Goal: Task Accomplishment & Management: Complete application form

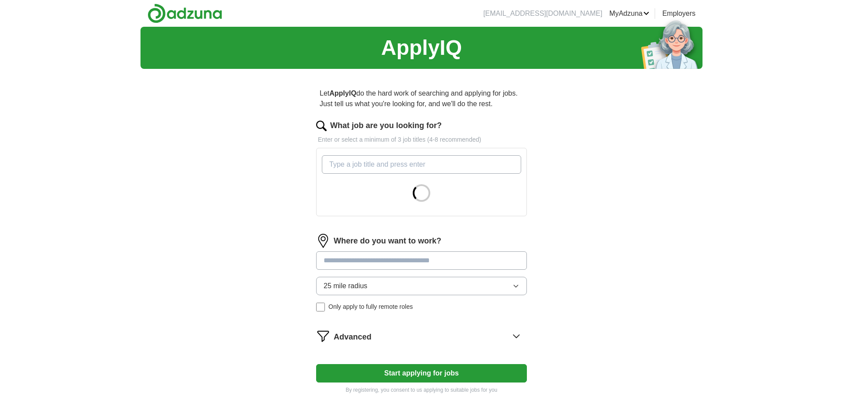
click at [341, 167] on input "What job are you looking for?" at bounding box center [421, 164] width 199 height 18
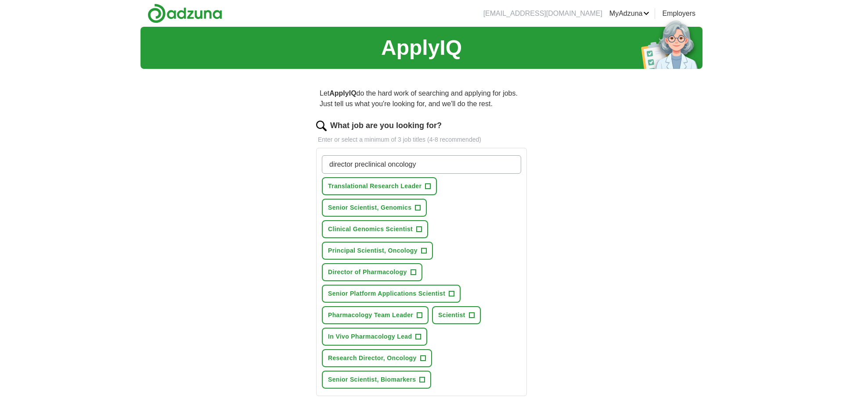
type input "director preclinical oncology"
click at [429, 188] on span "+" at bounding box center [427, 186] width 5 height 7
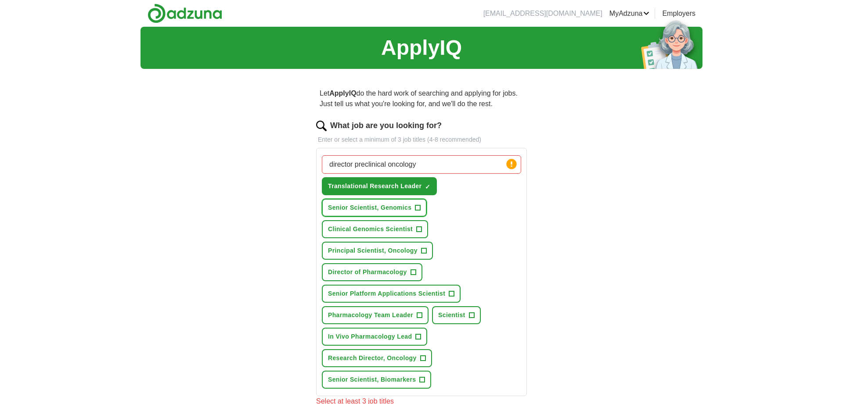
click at [418, 206] on span "+" at bounding box center [417, 208] width 5 height 7
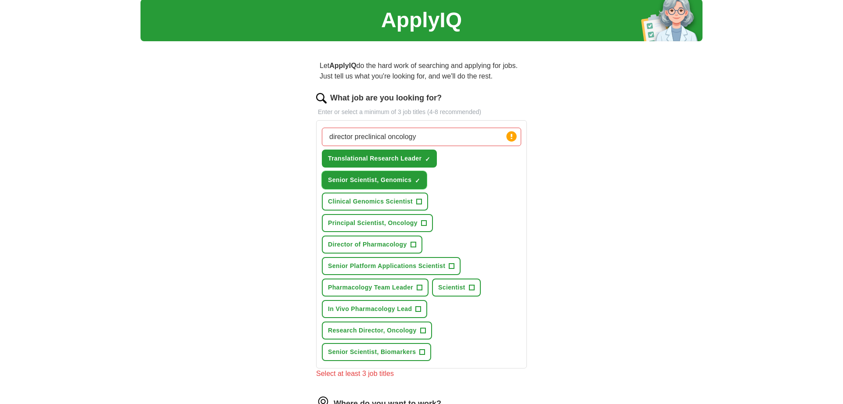
scroll to position [45, 0]
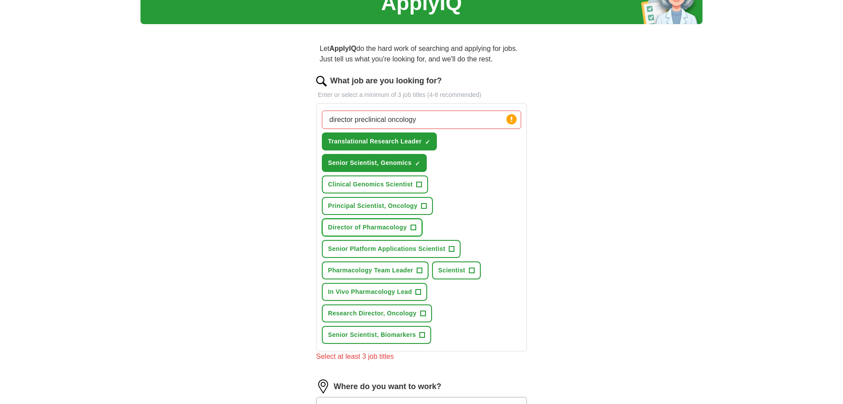
click at [415, 226] on span "+" at bounding box center [412, 227] width 5 height 7
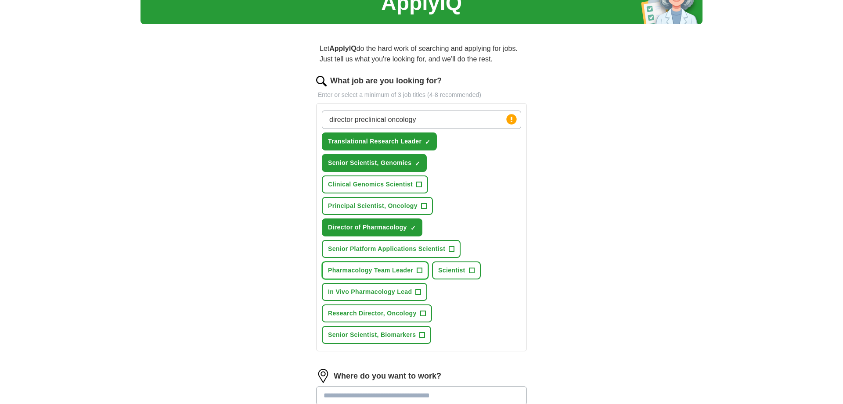
click at [421, 270] on span "+" at bounding box center [419, 270] width 5 height 7
click at [419, 291] on span "+" at bounding box center [418, 292] width 5 height 7
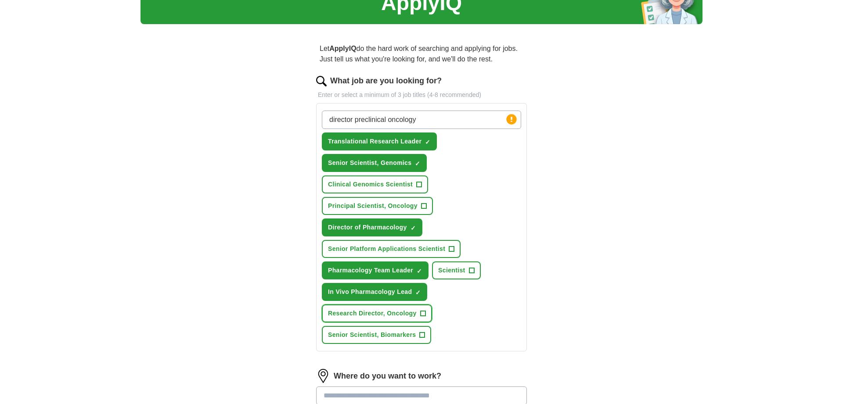
click at [423, 313] on span "+" at bounding box center [422, 313] width 5 height 7
click at [420, 182] on span "+" at bounding box center [419, 184] width 5 height 7
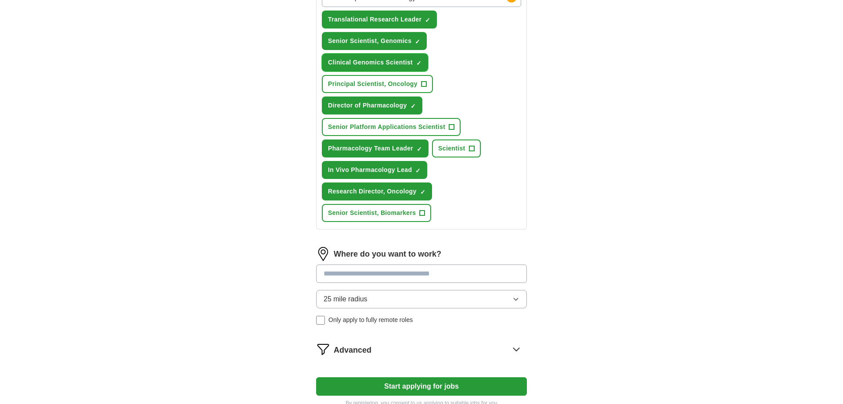
scroll to position [179, 0]
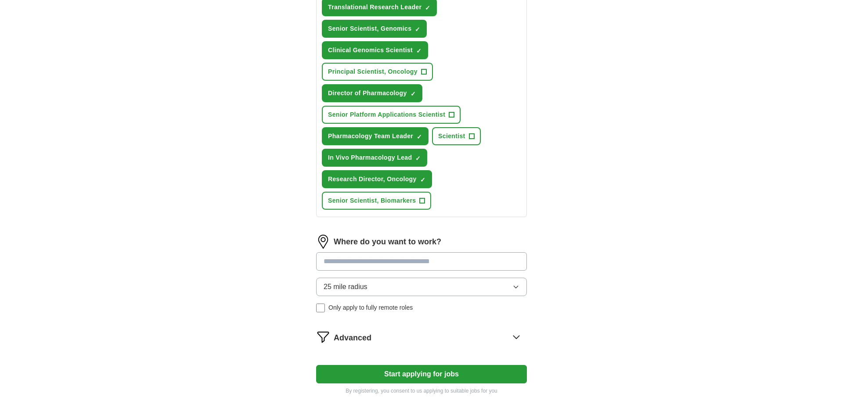
click at [356, 262] on input at bounding box center [421, 261] width 211 height 18
click at [360, 288] on div "Where do you want to work? 25 mile radius Only apply to fully remote roles" at bounding box center [421, 277] width 211 height 85
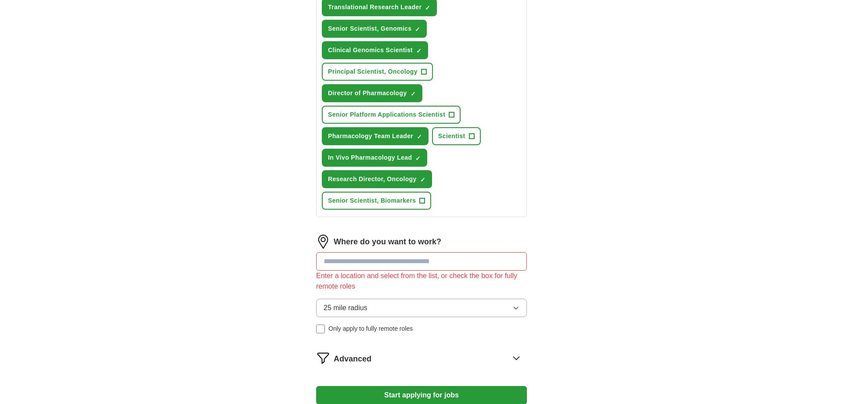
click at [463, 308] on button "25 mile radius" at bounding box center [421, 308] width 211 height 18
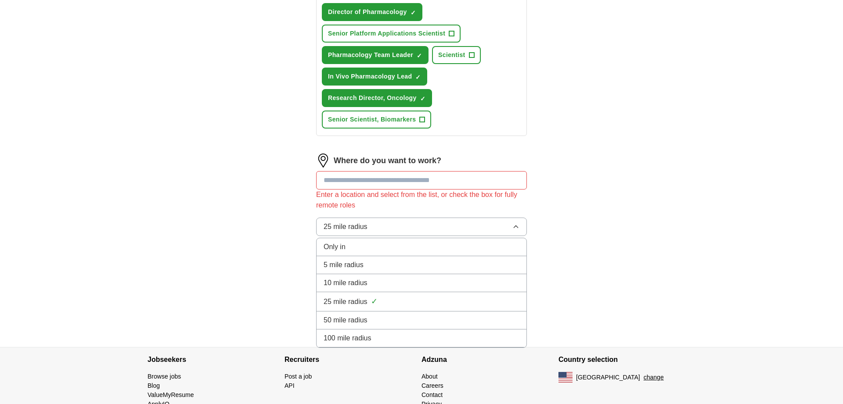
scroll to position [269, 0]
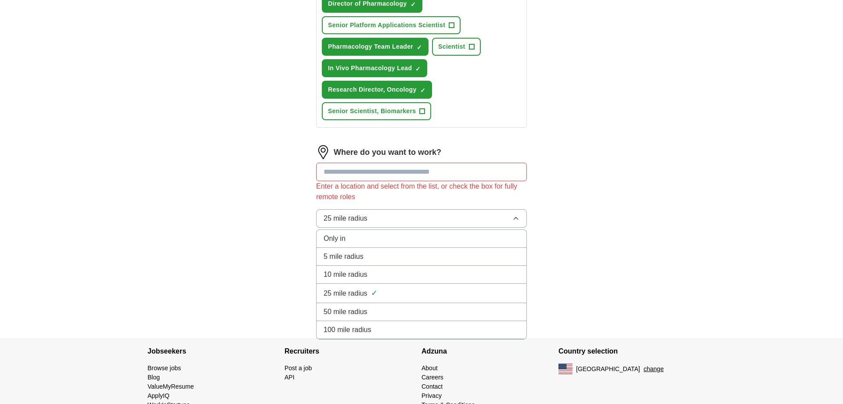
click at [359, 305] on li "50 mile radius" at bounding box center [421, 312] width 210 height 18
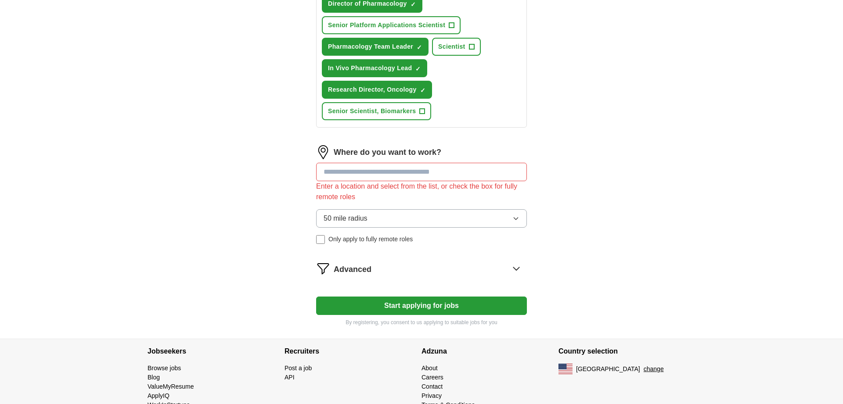
click at [334, 173] on input at bounding box center [421, 172] width 211 height 18
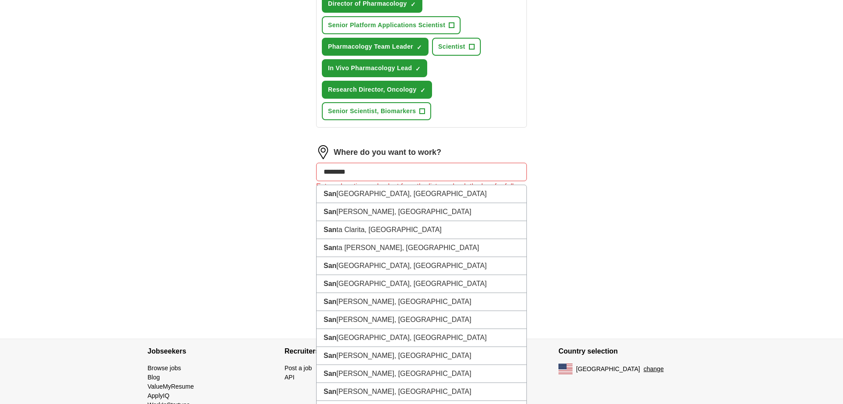
type input "*********"
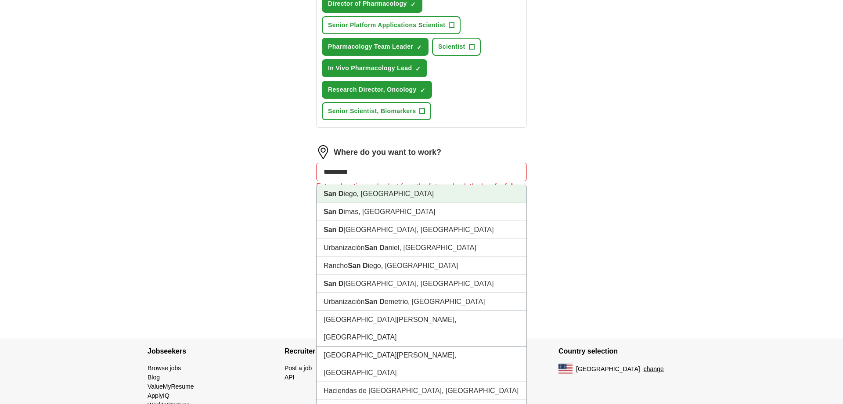
click at [339, 193] on strong "San D" at bounding box center [333, 193] width 20 height 7
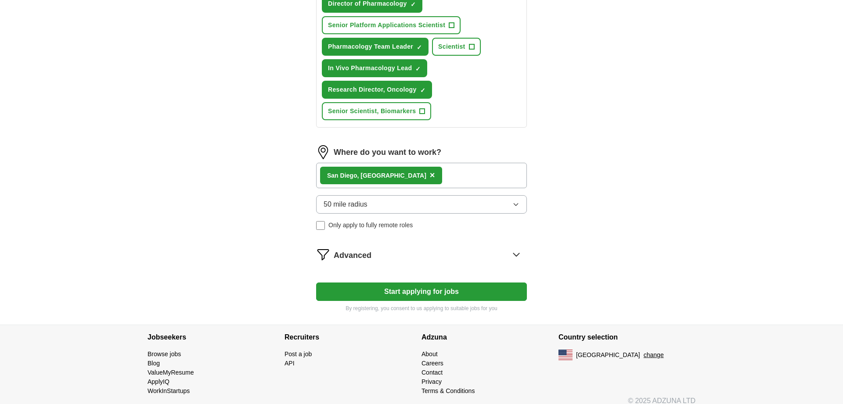
click at [422, 291] on button "Start applying for jobs" at bounding box center [421, 292] width 211 height 18
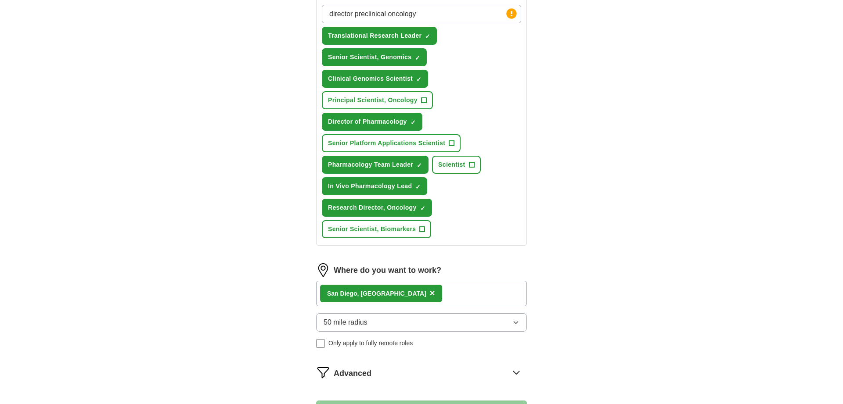
select select "**"
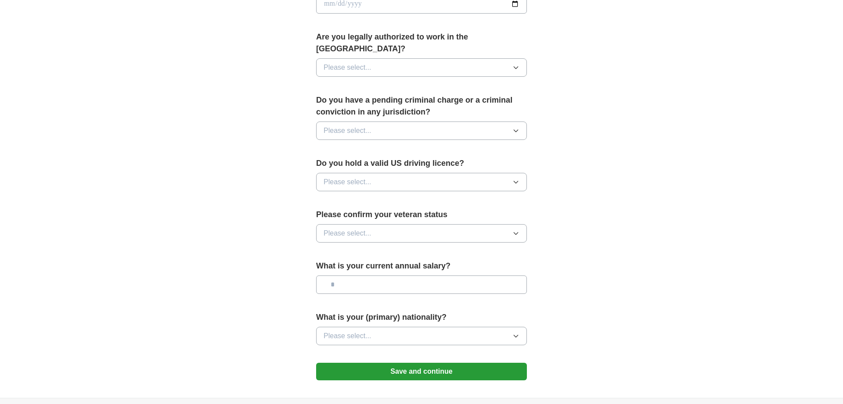
scroll to position [498, 0]
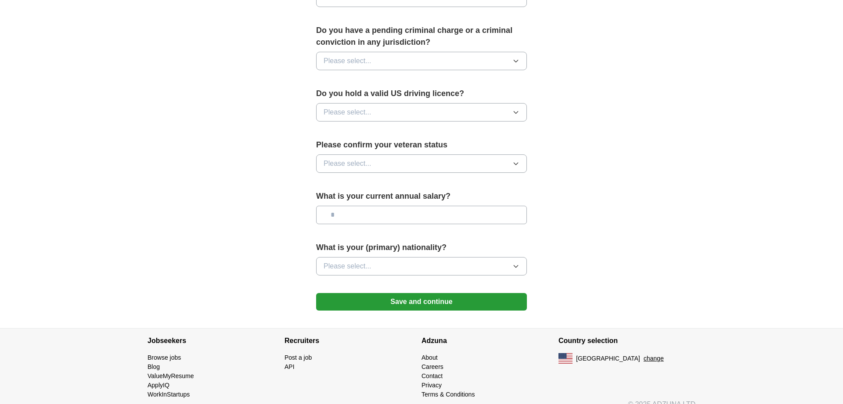
click at [399, 293] on button "Save and continue" at bounding box center [421, 302] width 211 height 18
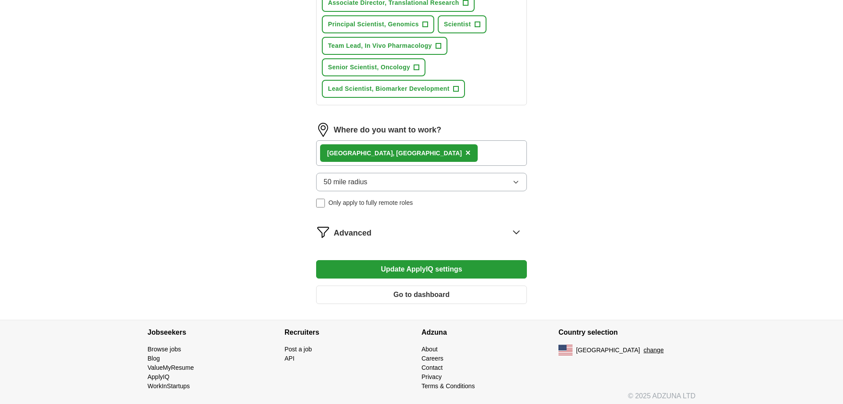
scroll to position [589, 0]
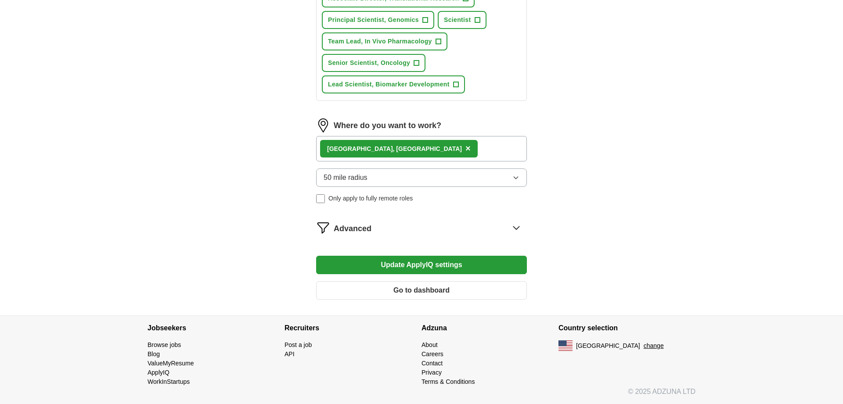
click at [361, 290] on button "Go to dashboard" at bounding box center [421, 290] width 211 height 18
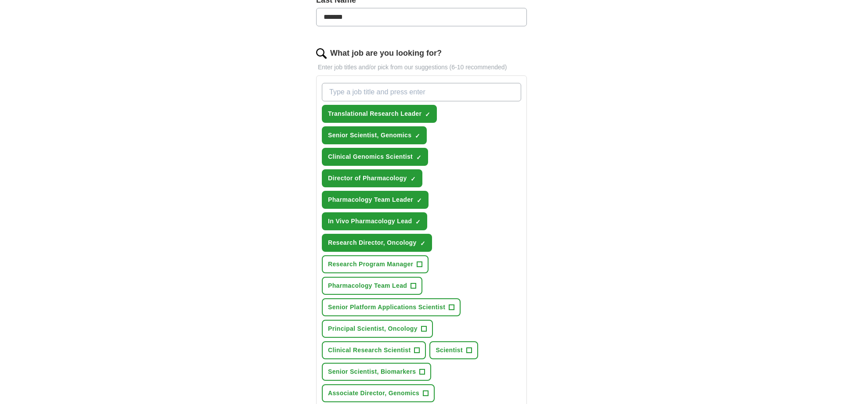
scroll to position [269, 0]
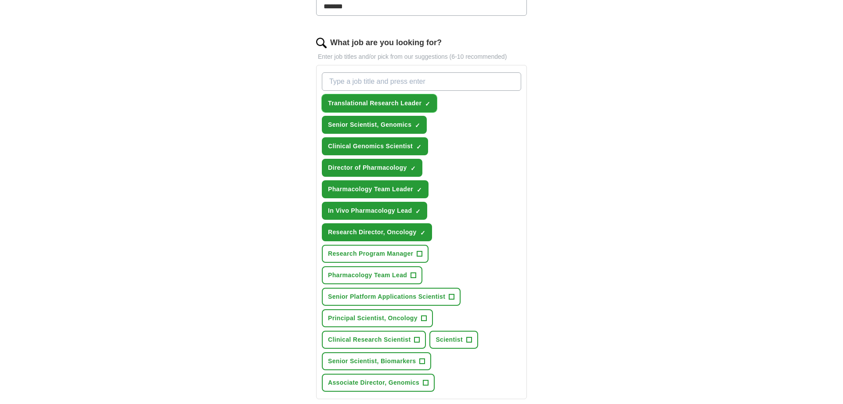
click at [0, 0] on span "×" at bounding box center [0, 0] width 0 height 0
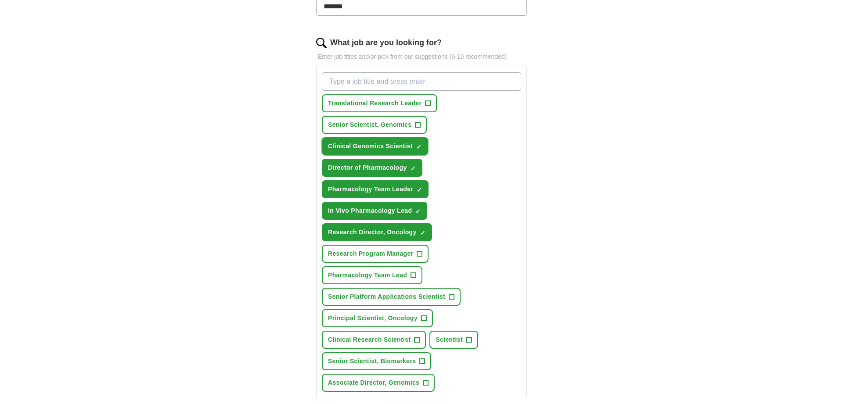
click at [424, 146] on button "Clinical Genomics Scientist ✓ ×" at bounding box center [375, 146] width 106 height 18
click at [0, 0] on span "×" at bounding box center [0, 0] width 0 height 0
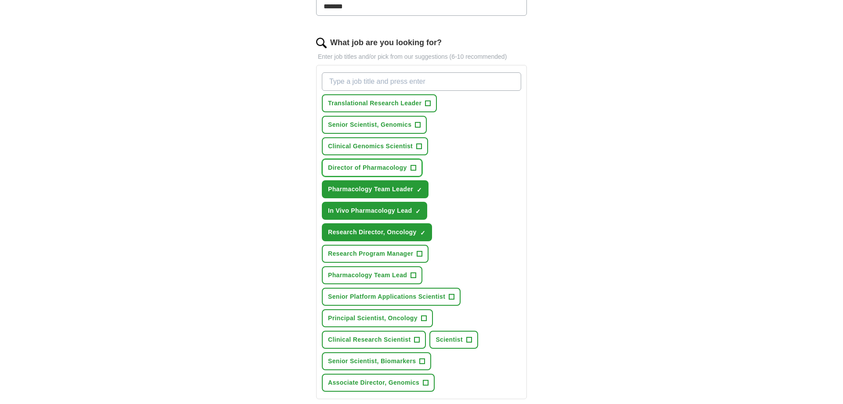
click at [416, 165] on button "Director of Pharmacology +" at bounding box center [372, 168] width 101 height 18
click at [416, 145] on span "+" at bounding box center [419, 147] width 6 height 6
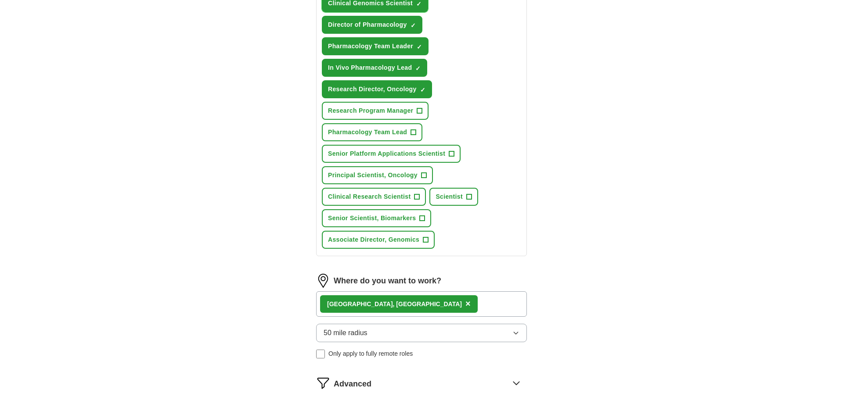
scroll to position [537, 0]
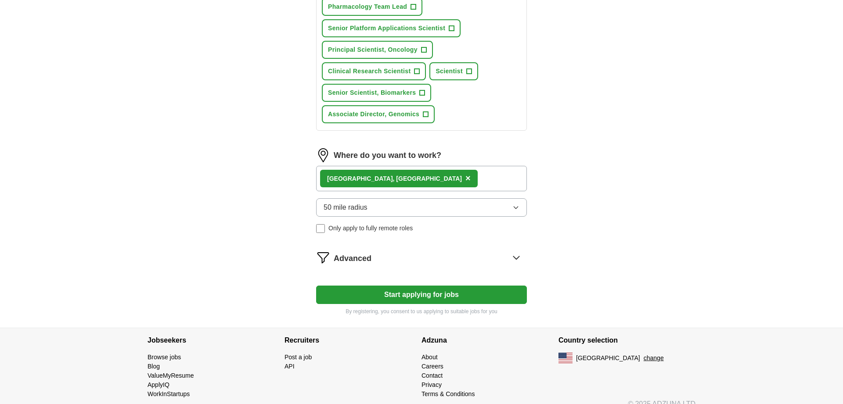
click at [354, 261] on span "Advanced" at bounding box center [353, 259] width 38 height 12
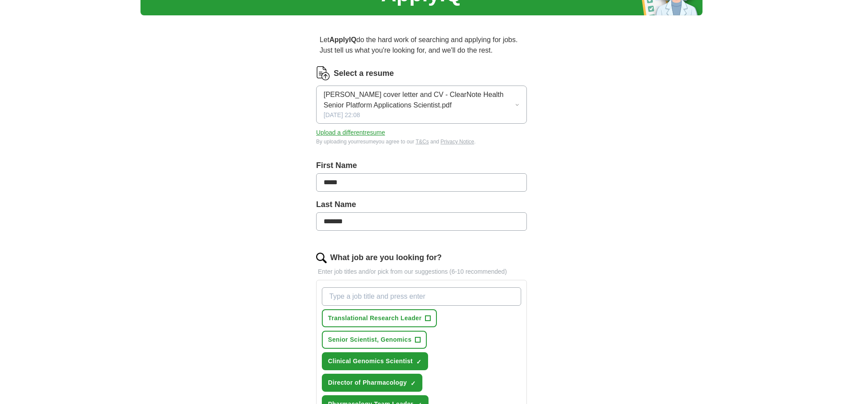
scroll to position [0, 0]
